Goal: Information Seeking & Learning: Understand process/instructions

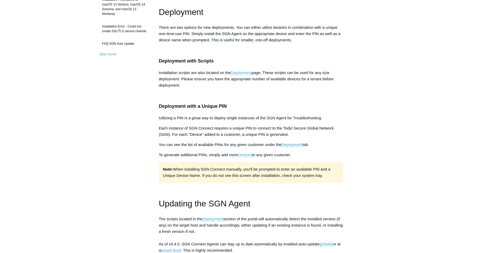
scroll to position [160, 0]
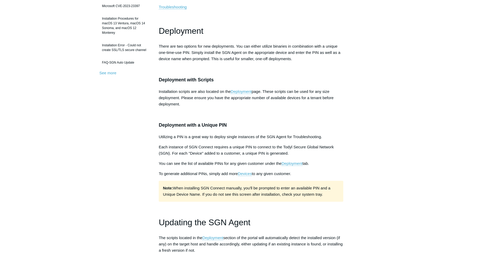
drag, startPoint x: 234, startPoint y: 102, endPoint x: 280, endPoint y: 100, distance: 46.3
click at [279, 100] on p "Installation scripts are also located on the Deployment page. These scripts can…" at bounding box center [251, 97] width 184 height 19
click at [302, 100] on span "page. These scripts can be used for any size deployment. Please ensure you have…" at bounding box center [246, 97] width 175 height 17
drag, startPoint x: 317, startPoint y: 99, endPoint x: 309, endPoint y: 106, distance: 10.7
click at [309, 106] on p "Installation scripts are also located on the Deployment page. These scripts can…" at bounding box center [251, 97] width 184 height 19
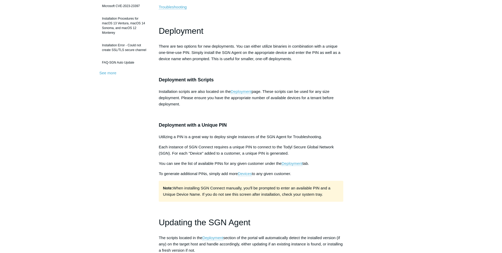
click at [309, 106] on p "Installation scripts are also located on the Deployment page. These scripts can…" at bounding box center [251, 97] width 184 height 19
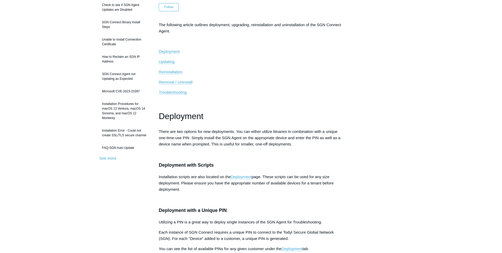
scroll to position [53, 0]
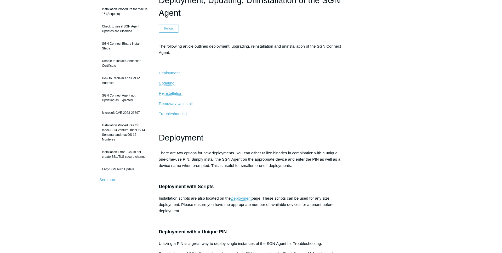
click at [171, 70] on p "Deployment" at bounding box center [251, 73] width 184 height 6
click at [171, 72] on span "Deployment" at bounding box center [169, 73] width 21 height 4
